Goal: Find specific page/section: Find specific page/section

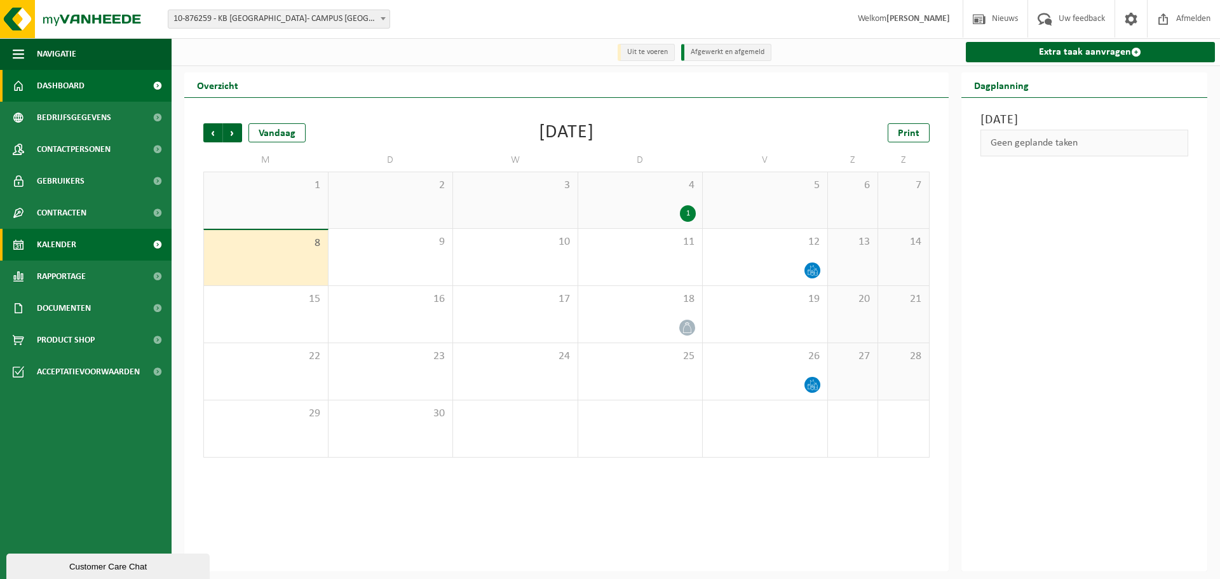
click at [87, 93] on link "Dashboard" at bounding box center [86, 86] width 172 height 32
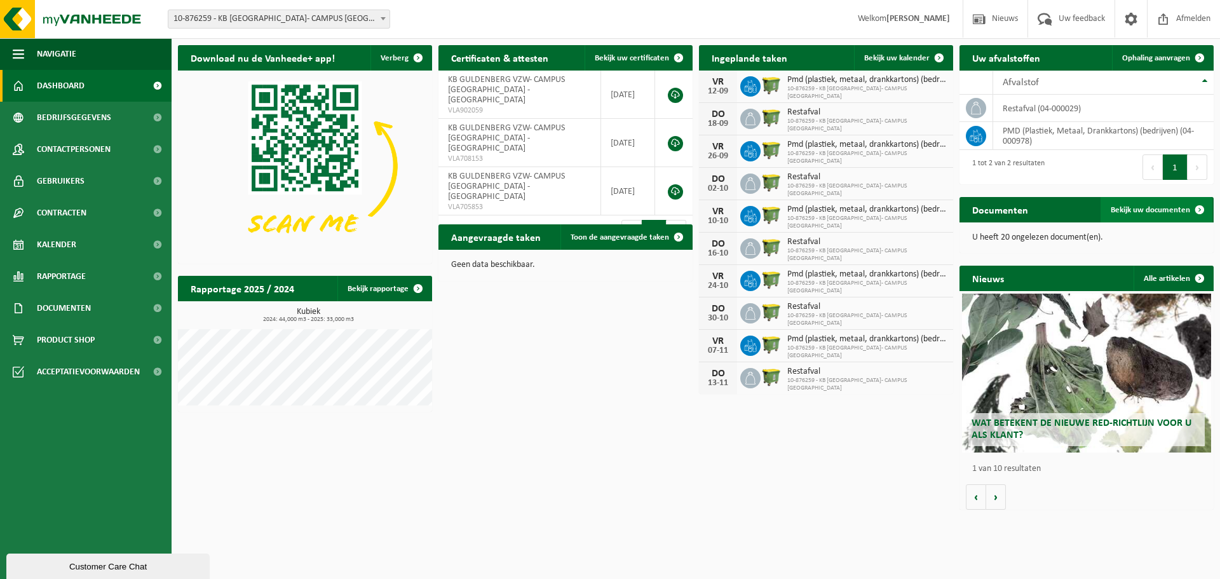
click at [1172, 212] on span "Bekijk uw documenten" at bounding box center [1150, 210] width 79 height 8
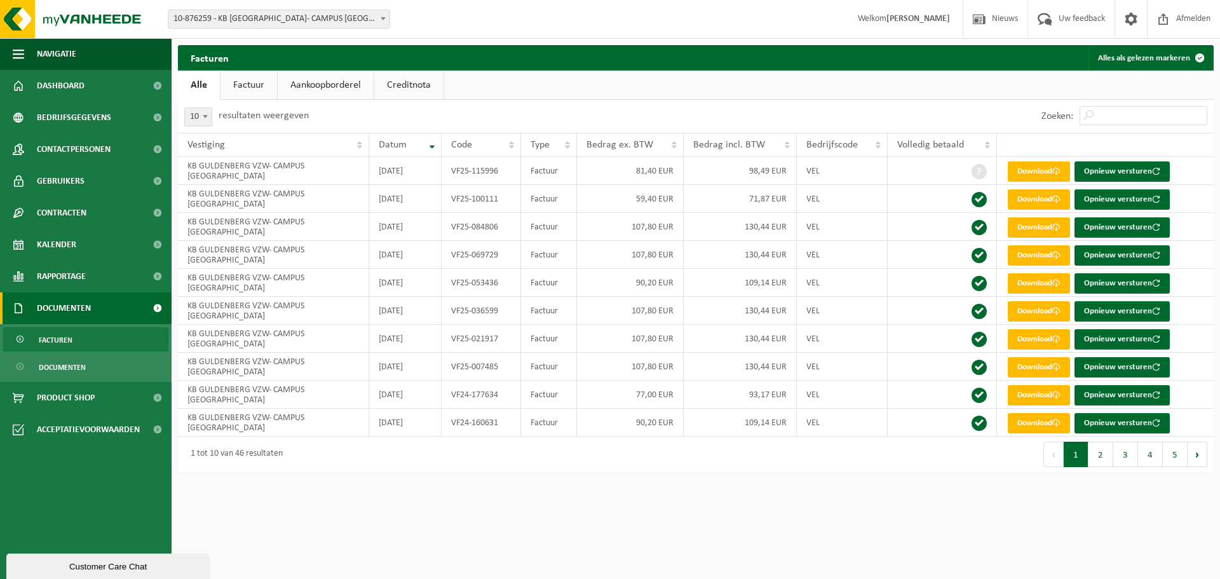
click at [238, 79] on link "Factuur" at bounding box center [248, 85] width 57 height 29
click at [200, 85] on link "Alle" at bounding box center [198, 85] width 41 height 29
